Goal: Find contact information: Find contact information

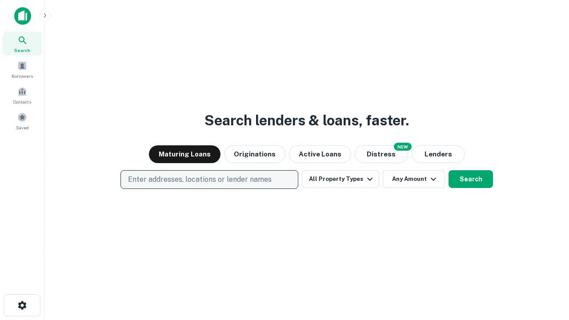
click at [209, 180] on p "Enter addresses, locations or lender names" at bounding box center [200, 179] width 144 height 11
type input "**********"
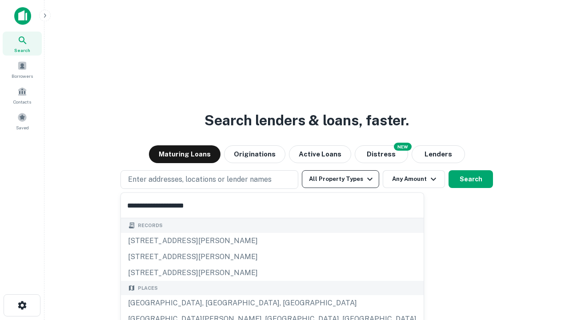
click at [213, 303] on div "Santa Monica, CA, USA" at bounding box center [272, 303] width 303 height 16
click at [341, 179] on button "All Property Types" at bounding box center [340, 179] width 77 height 18
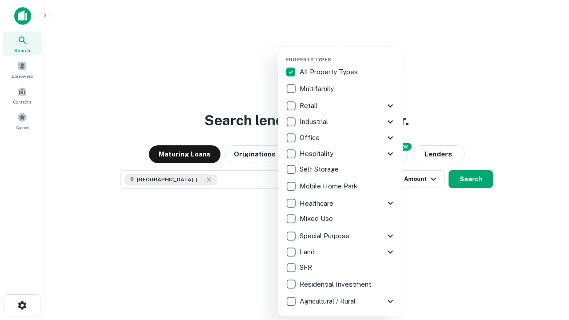
click at [348, 54] on button "button" at bounding box center [347, 54] width 124 height 0
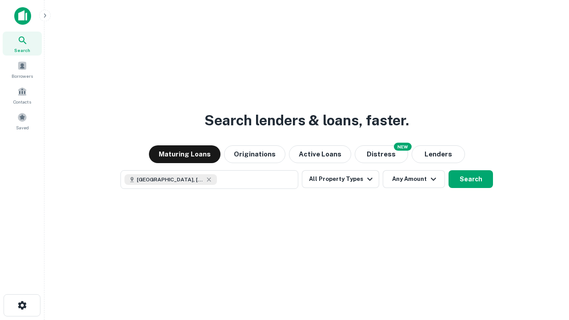
scroll to position [14, 0]
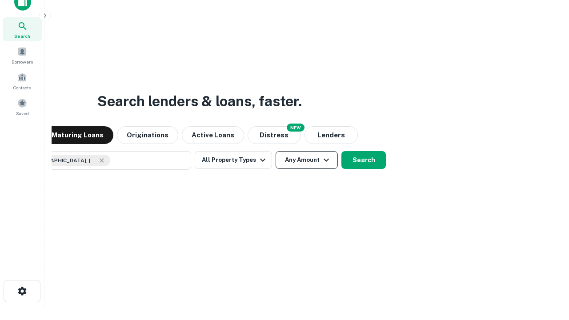
click at [276, 151] on button "Any Amount" at bounding box center [307, 160] width 62 height 18
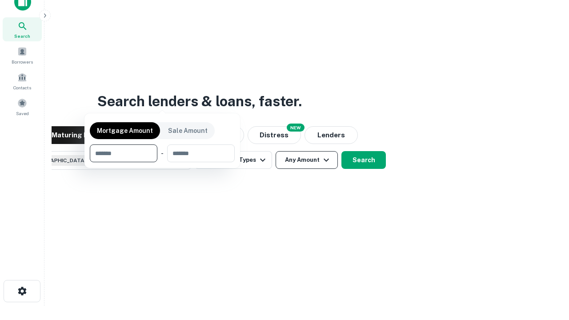
scroll to position [64, 252]
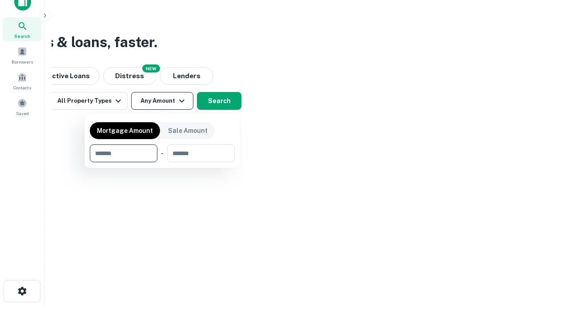
type input "*******"
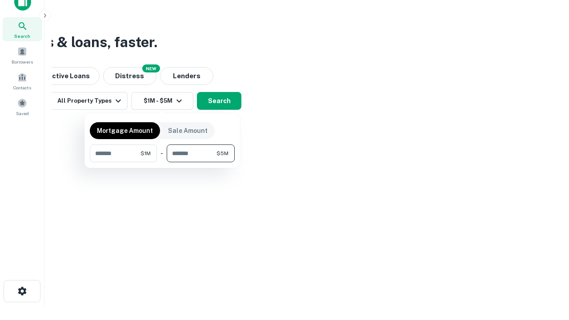
type input "*******"
click at [162, 162] on button "button" at bounding box center [162, 162] width 145 height 0
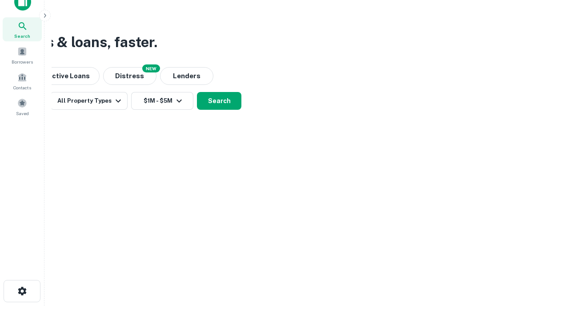
scroll to position [14, 0]
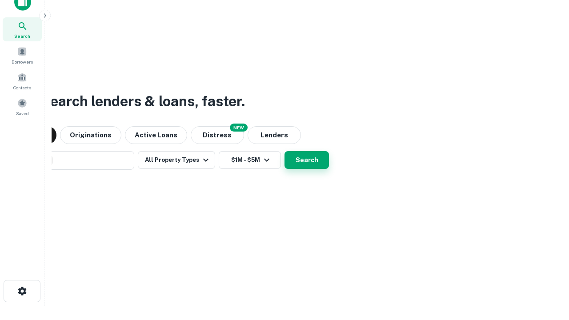
click at [285, 151] on button "Search" at bounding box center [307, 160] width 44 height 18
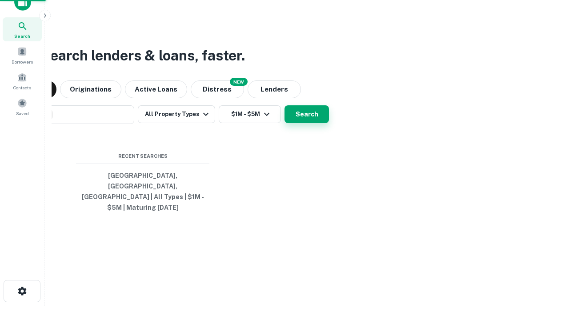
scroll to position [29, 252]
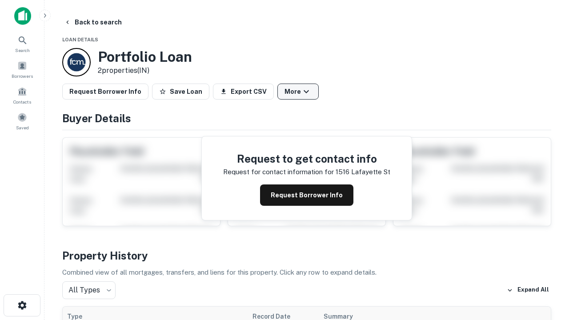
click at [298, 92] on button "More" at bounding box center [297, 92] width 41 height 16
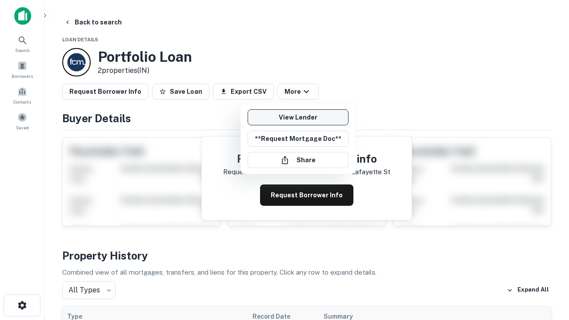
click at [298, 117] on link "View Lender" at bounding box center [298, 117] width 101 height 16
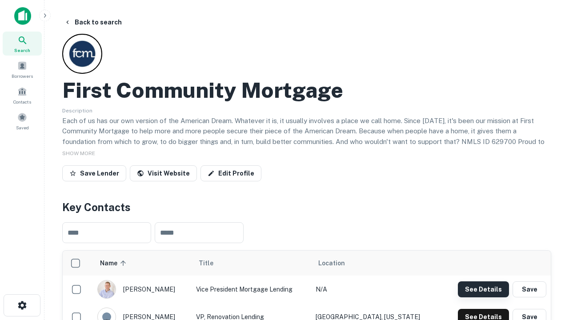
click at [483, 289] on button "See Details" at bounding box center [483, 289] width 51 height 16
